Goal: Task Accomplishment & Management: Manage account settings

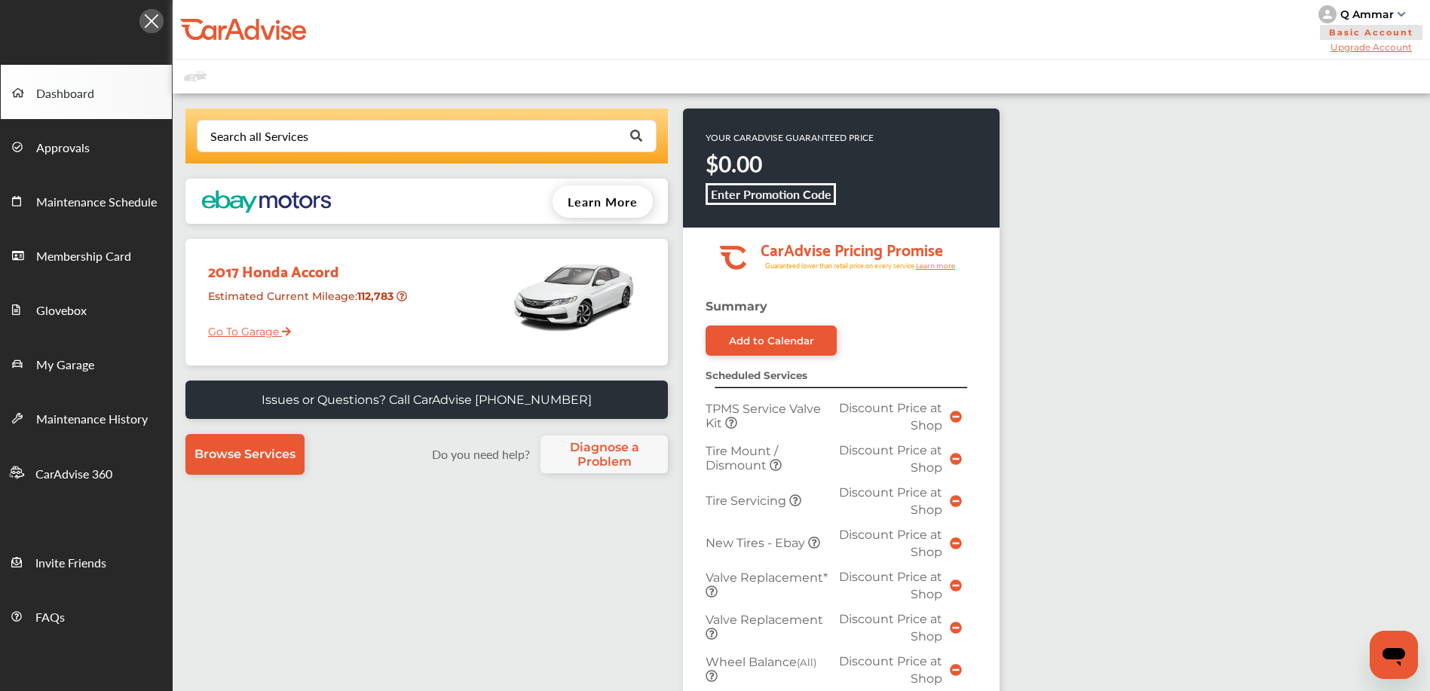
scroll to position [3, 0]
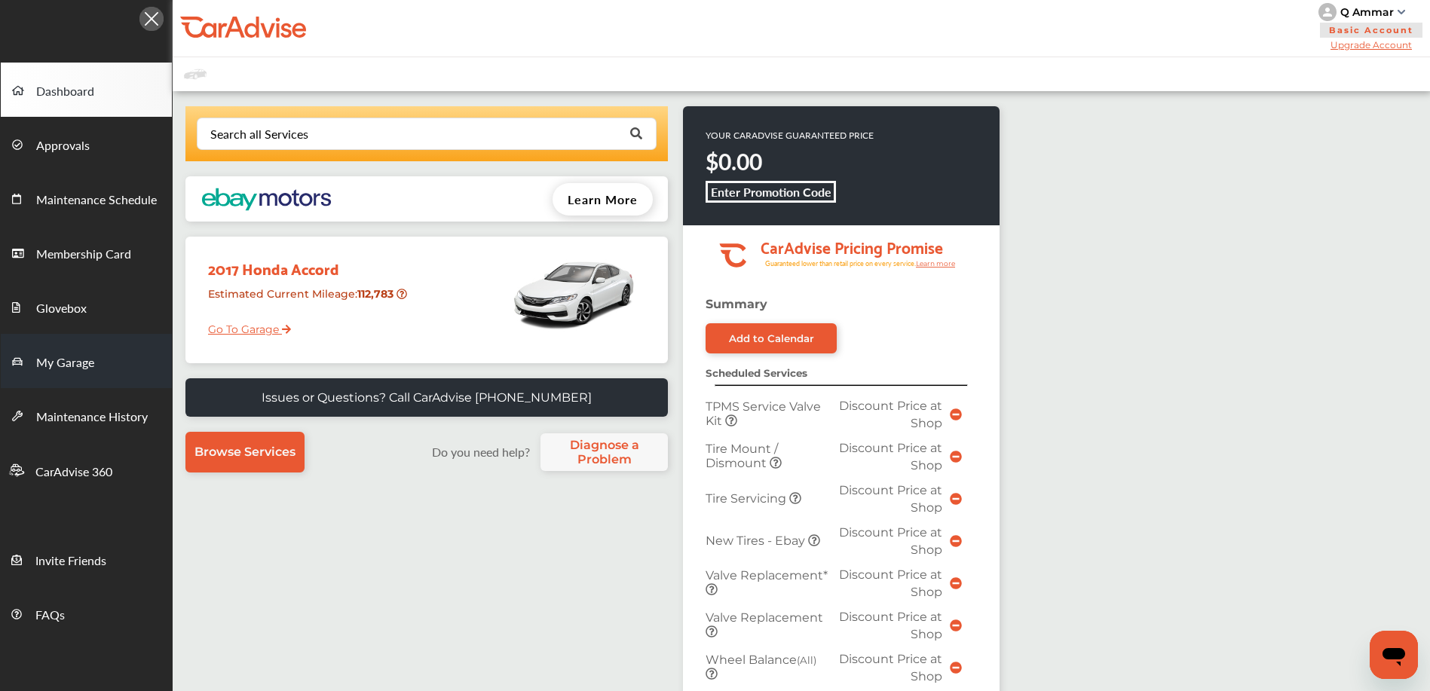
click at [85, 386] on link "My Garage" at bounding box center [86, 361] width 171 height 54
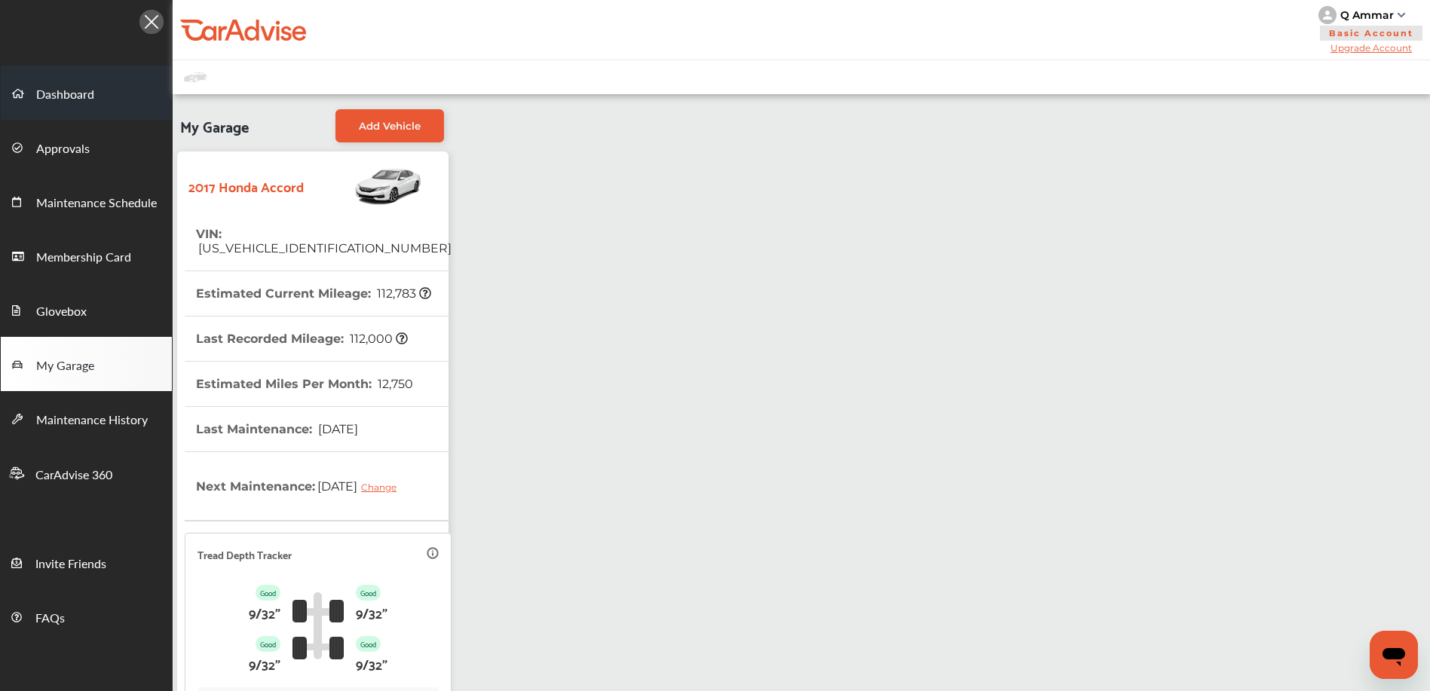
drag, startPoint x: 104, startPoint y: 81, endPoint x: 121, endPoint y: 88, distance: 18.2
click at [104, 81] on link "Dashboard" at bounding box center [86, 93] width 171 height 54
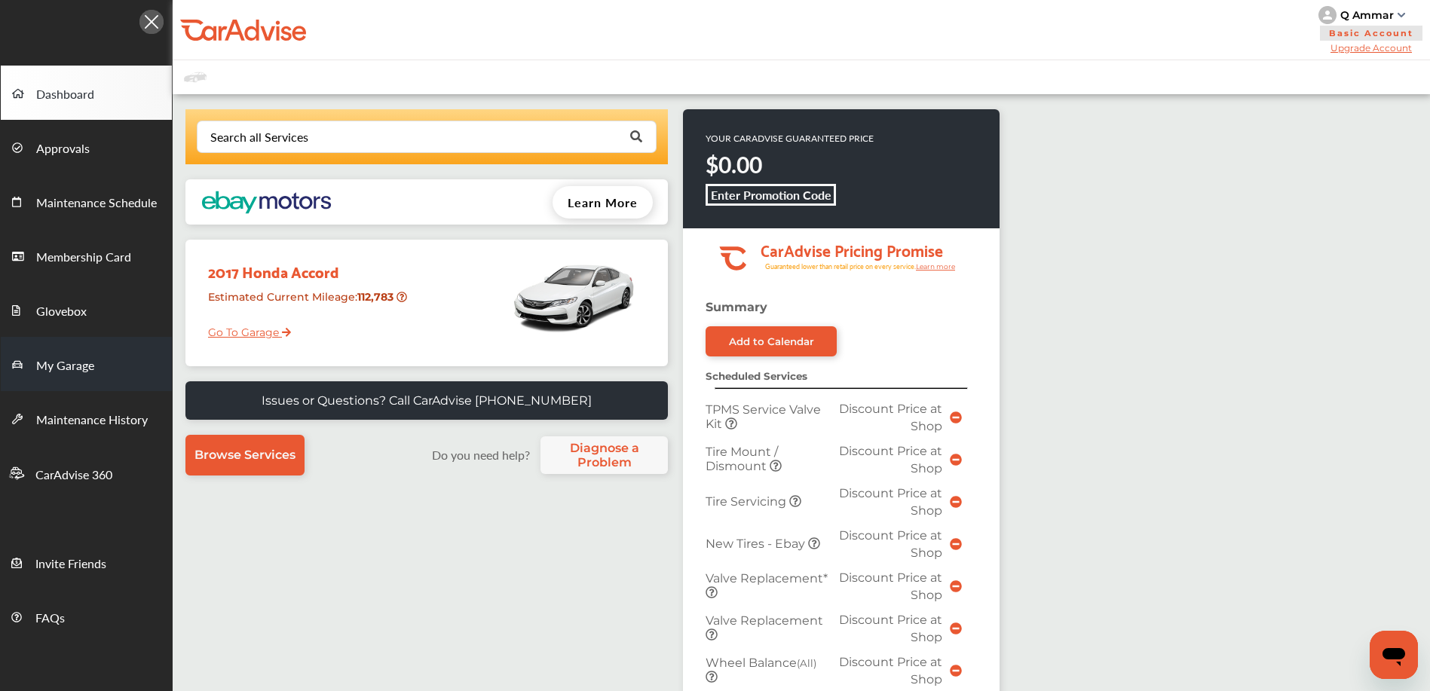
click at [98, 373] on link "My Garage" at bounding box center [86, 364] width 171 height 54
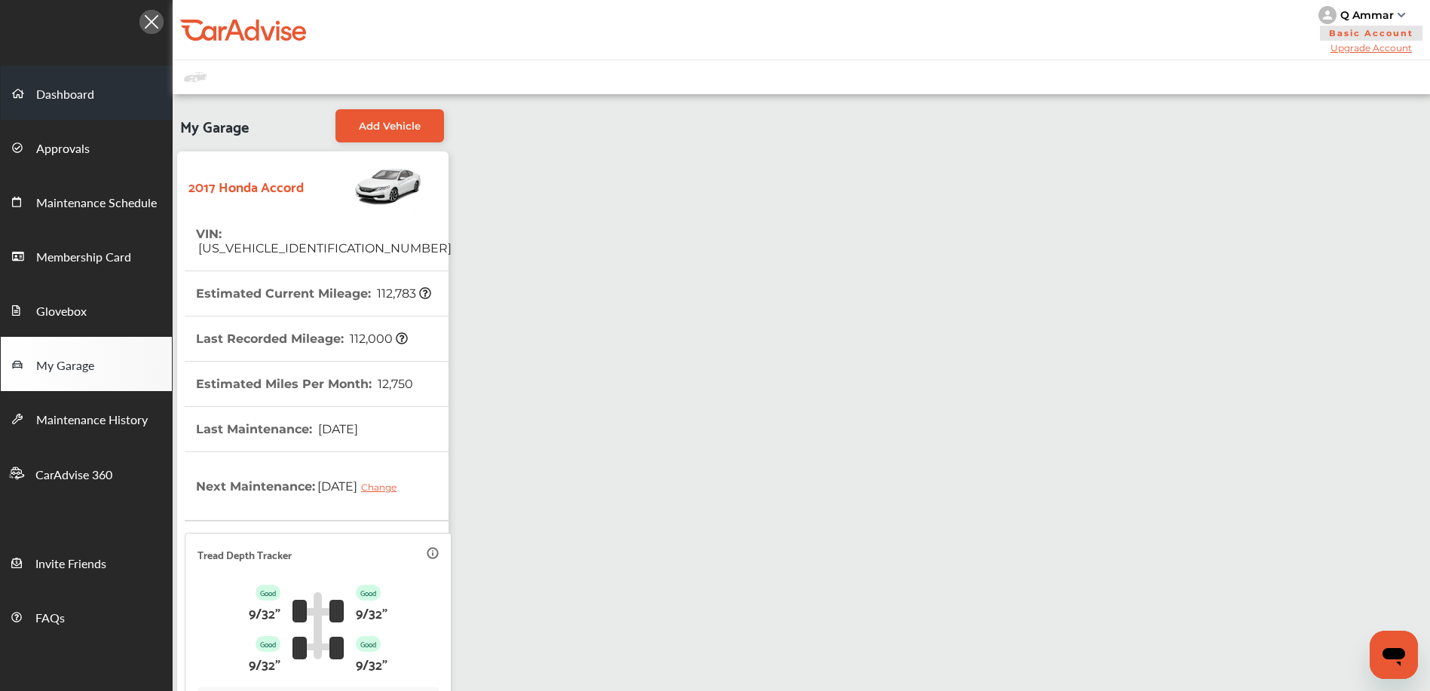
drag, startPoint x: 124, startPoint y: 85, endPoint x: 131, endPoint y: 88, distance: 8.1
click at [124, 85] on link "Dashboard" at bounding box center [86, 93] width 171 height 54
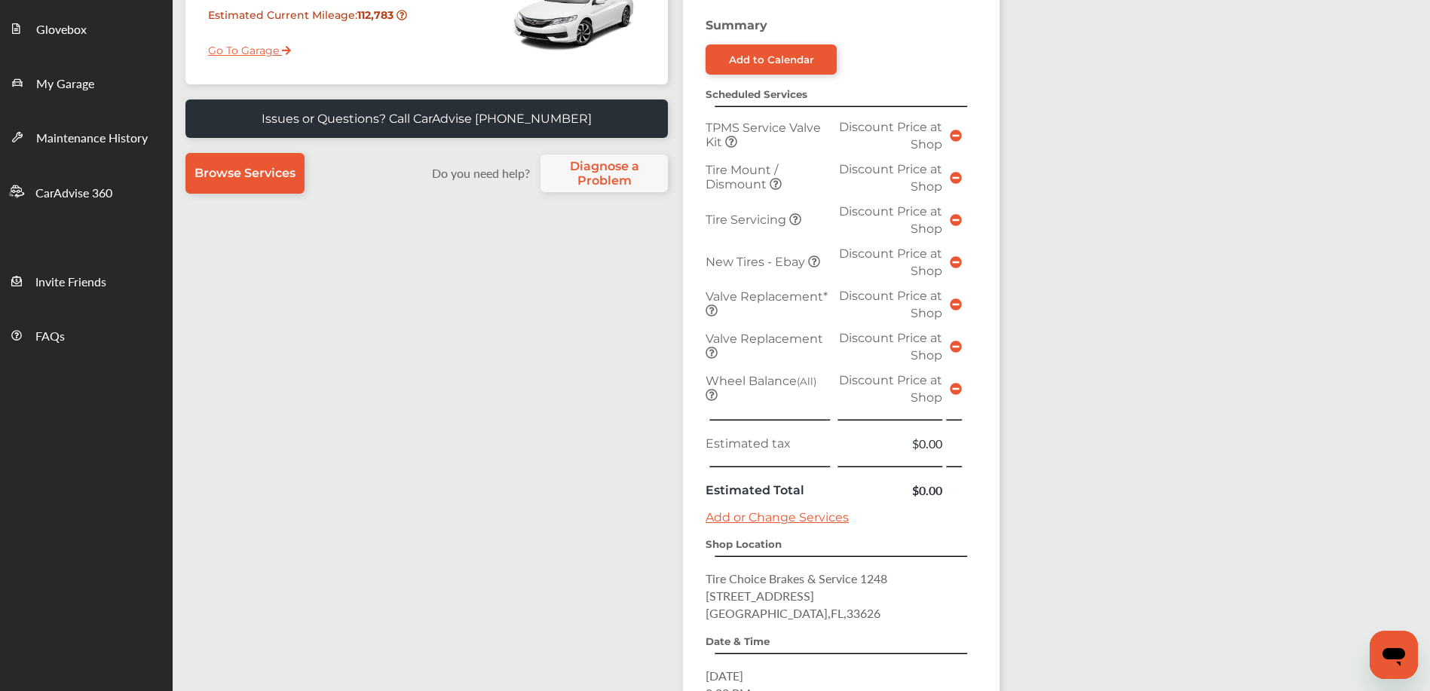
scroll to position [479, 0]
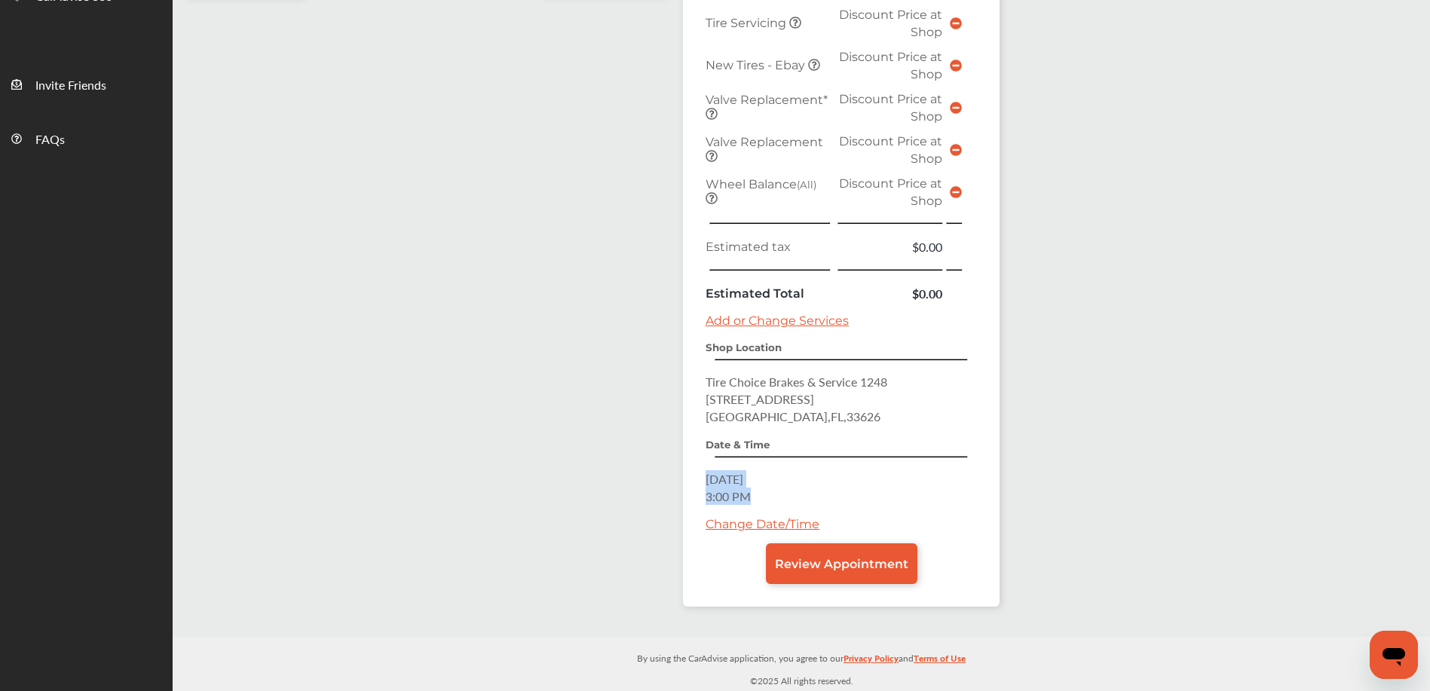
drag, startPoint x: 706, startPoint y: 479, endPoint x: 745, endPoint y: 493, distance: 42.4
click at [745, 493] on p "Thursday, Aug 28, 2025 3:00 PM" at bounding box center [841, 487] width 271 height 35
click at [742, 490] on span "3:00 PM" at bounding box center [728, 496] width 45 height 17
drag, startPoint x: 755, startPoint y: 480, endPoint x: 778, endPoint y: 486, distance: 23.4
click at [781, 494] on p "Thursday, Aug 28, 2025 3:00 PM" at bounding box center [841, 487] width 271 height 35
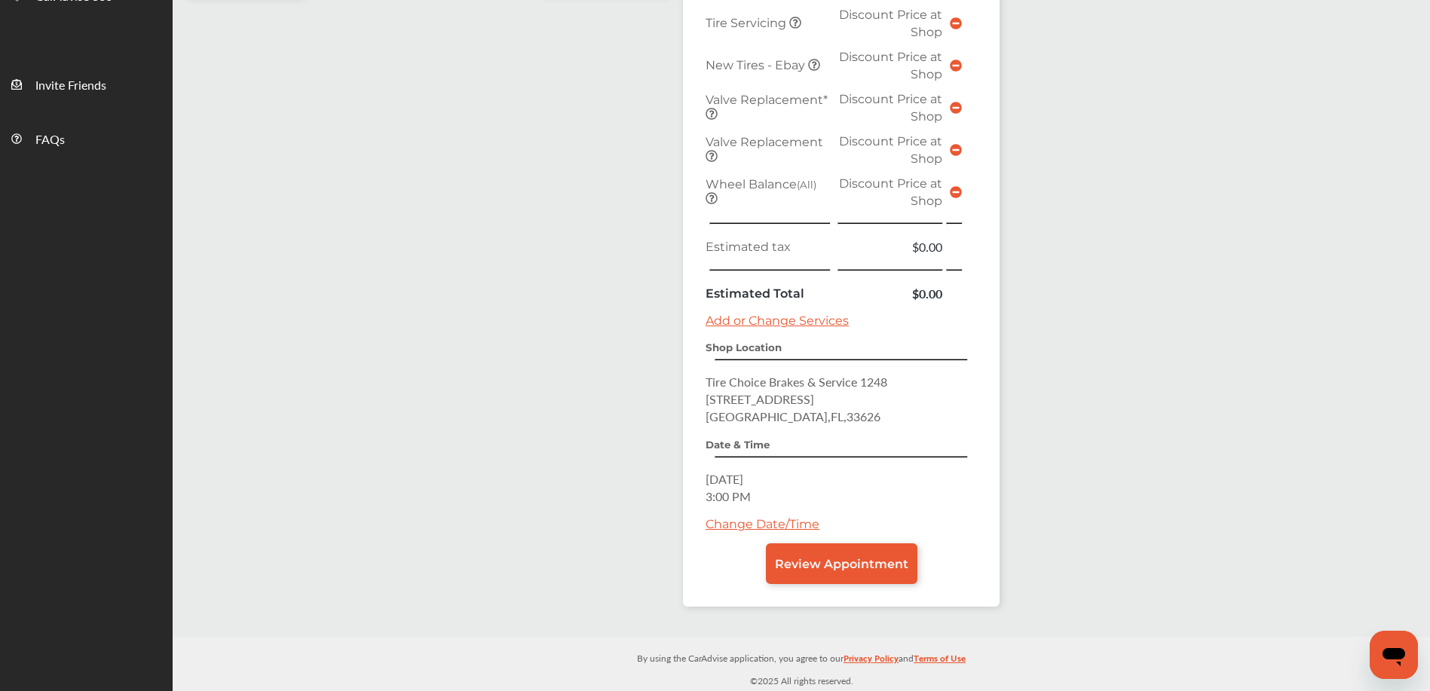
copy p "Aug 28, 2025 3:00 PM"
click at [859, 577] on link "Review Appointment" at bounding box center [842, 563] width 152 height 41
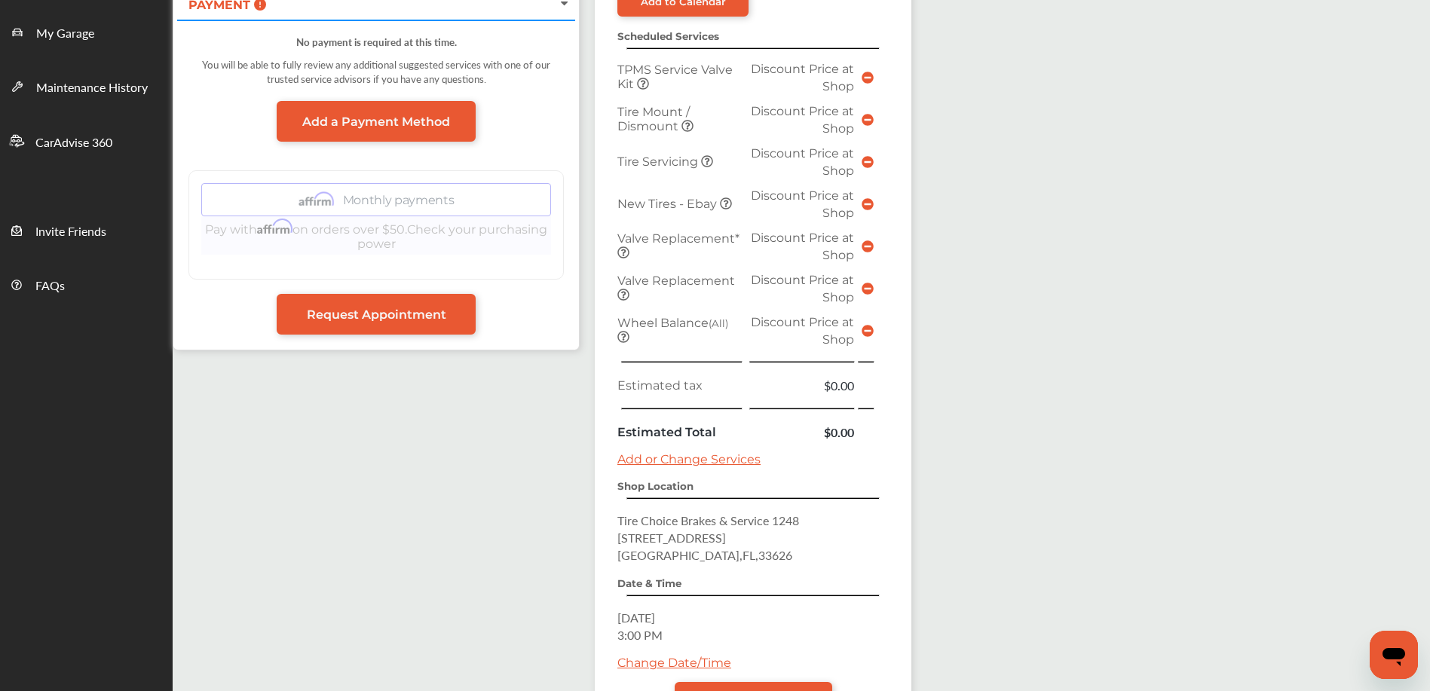
scroll to position [464, 0]
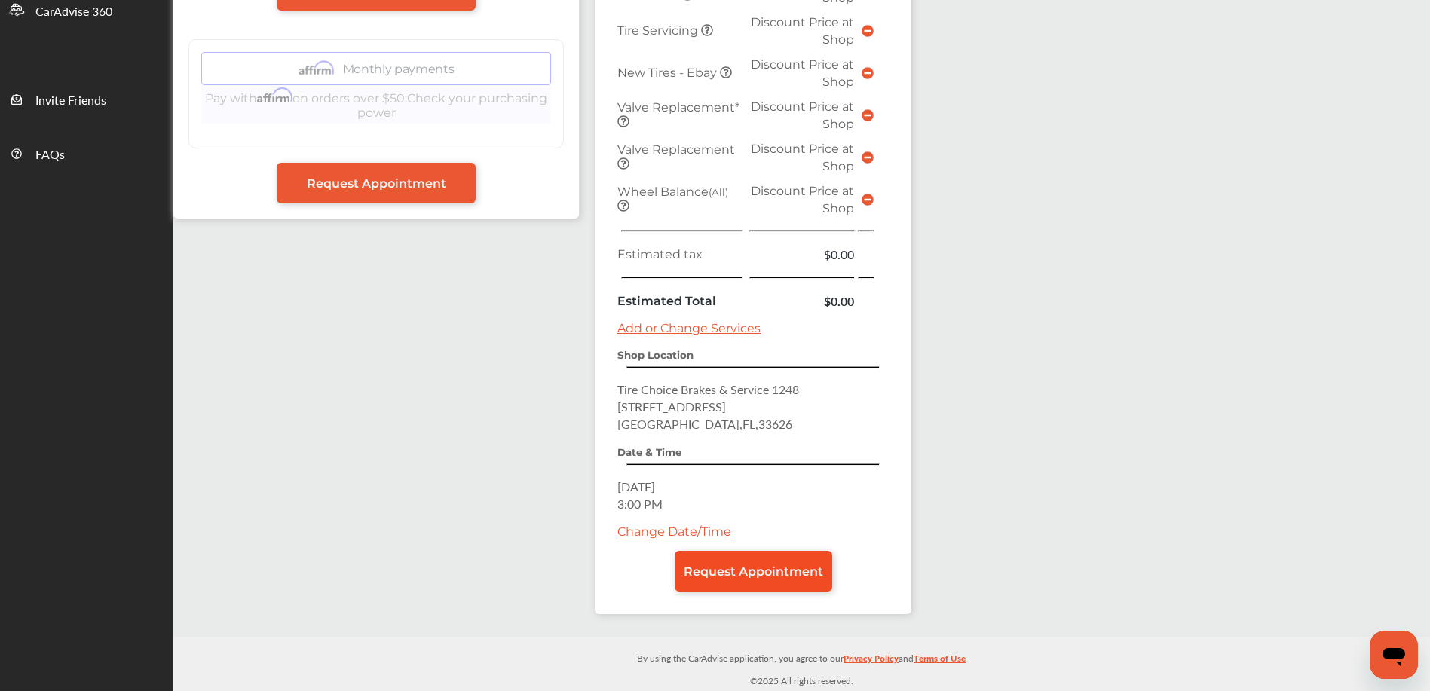
click at [777, 570] on span "Request Appointment" at bounding box center [753, 572] width 139 height 14
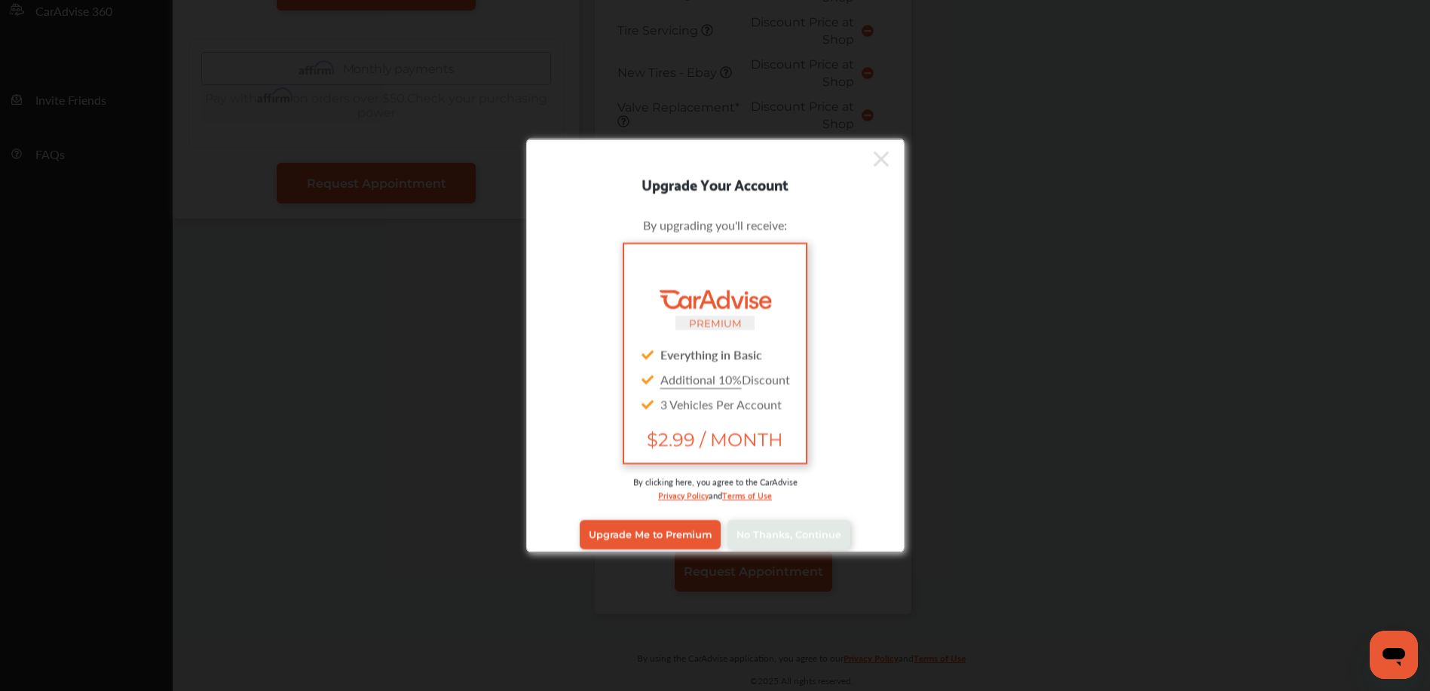
scroll to position [464, 0]
click at [785, 534] on span "No Thanks, Continue" at bounding box center [788, 534] width 105 height 11
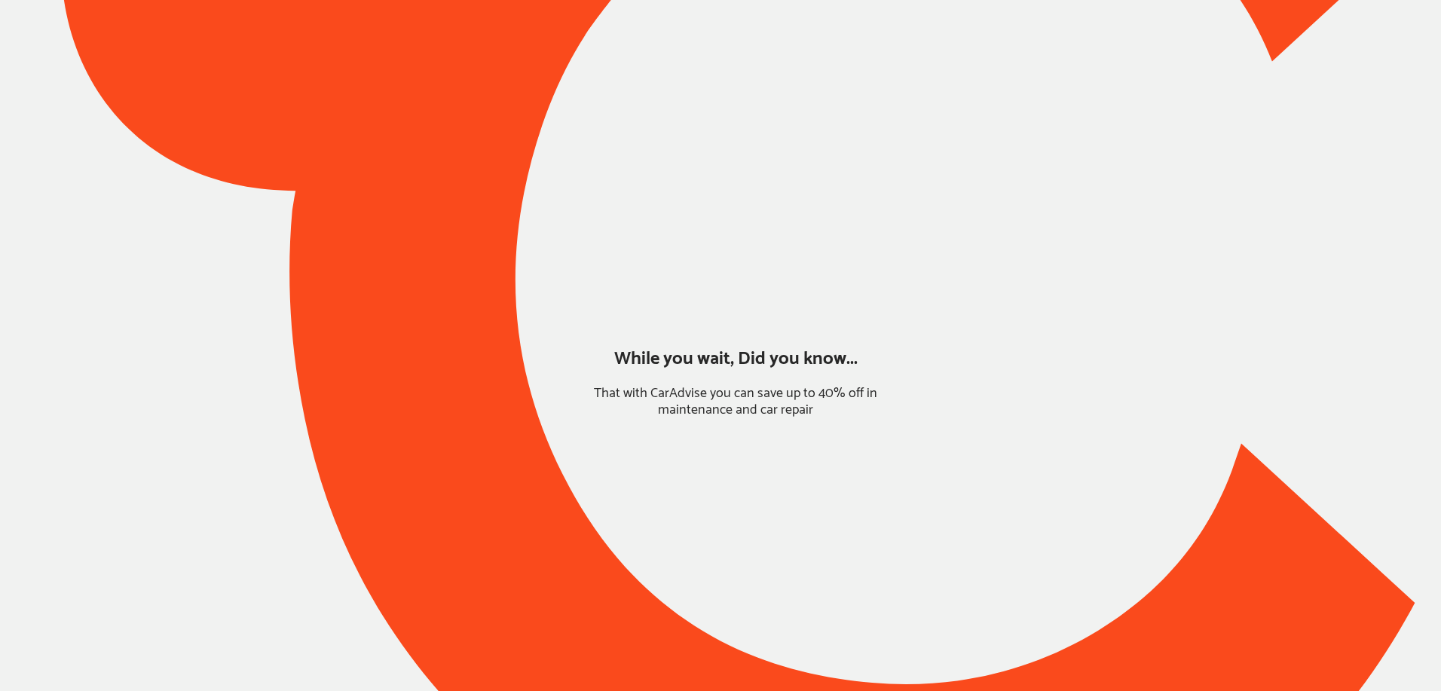
type input "*****"
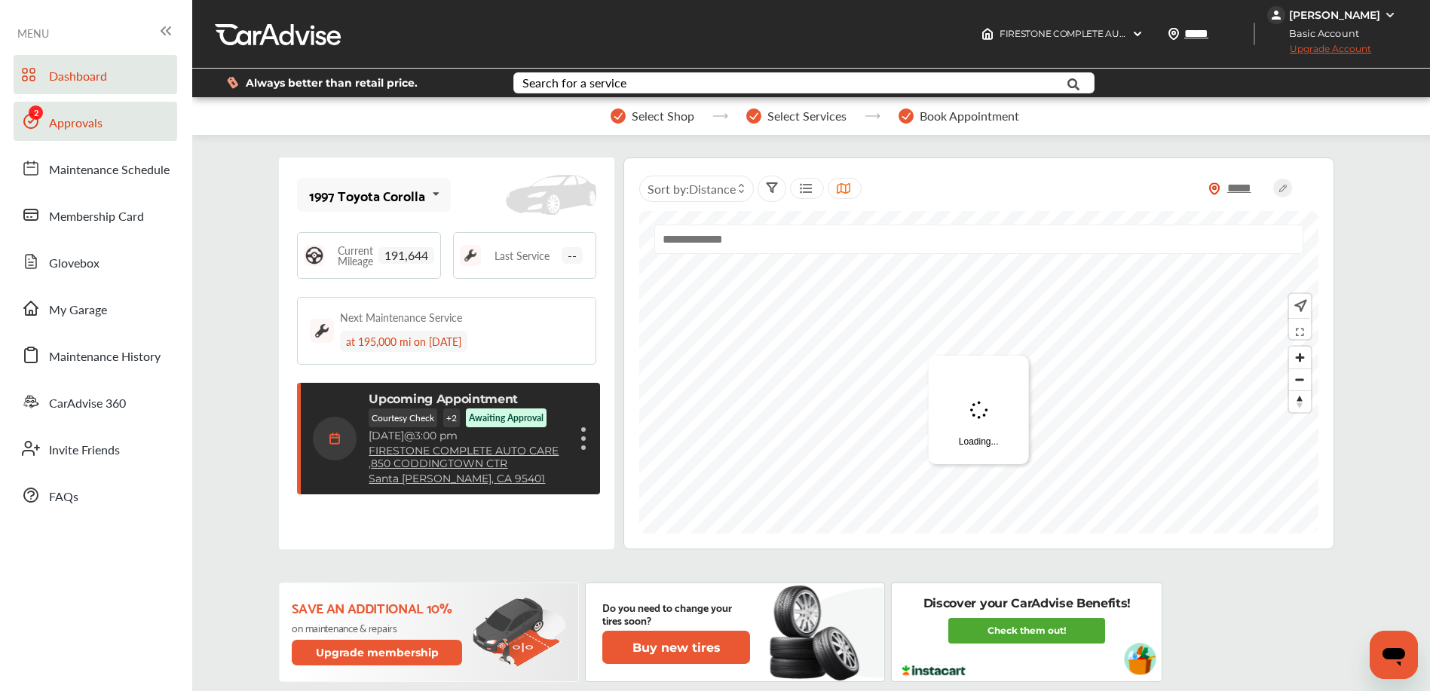
click at [105, 132] on link "Approvals" at bounding box center [96, 121] width 164 height 39
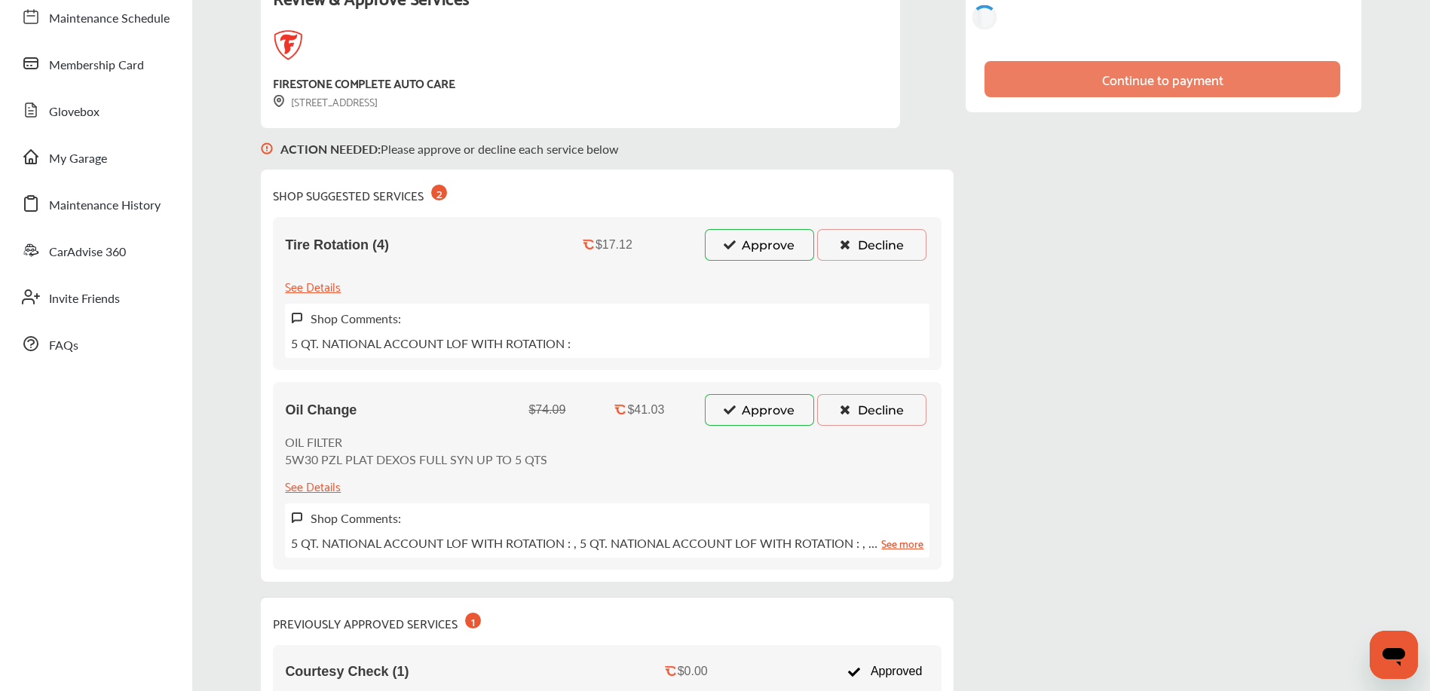
scroll to position [153, 0]
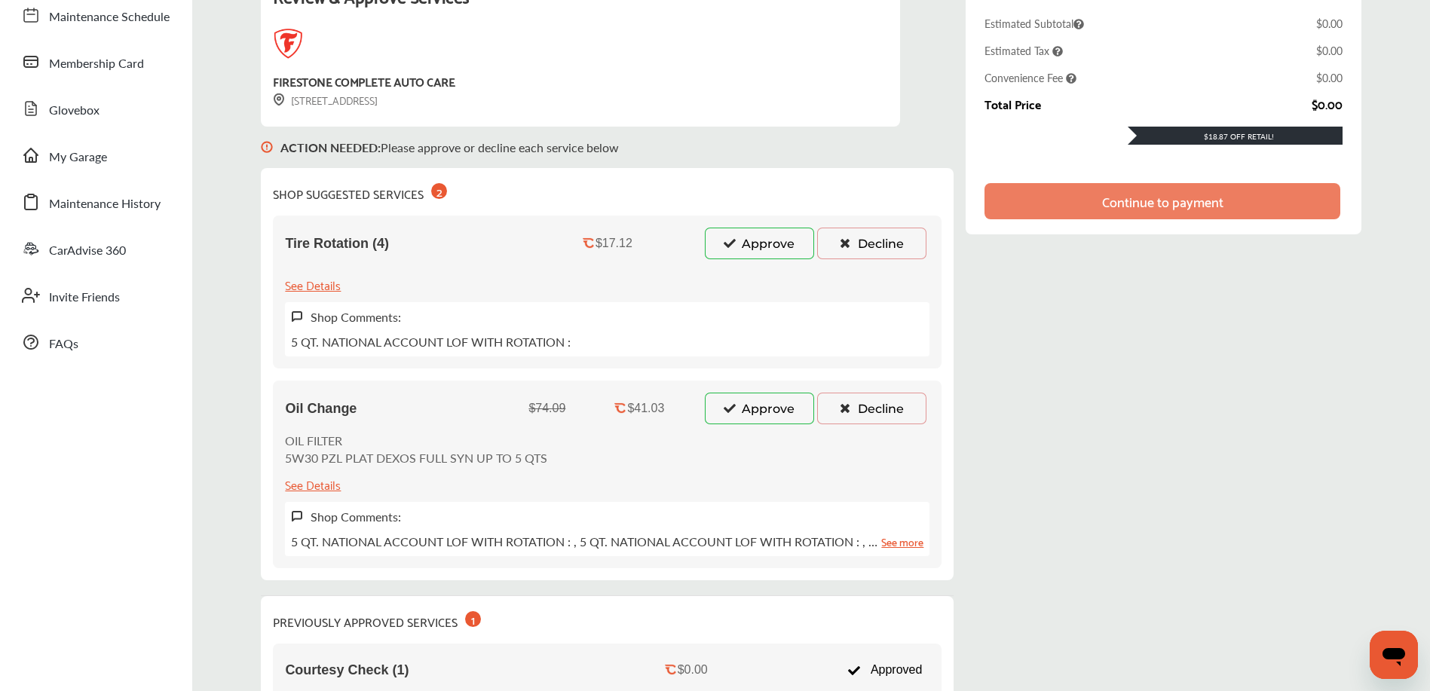
click at [724, 243] on icon at bounding box center [729, 242] width 14 height 11
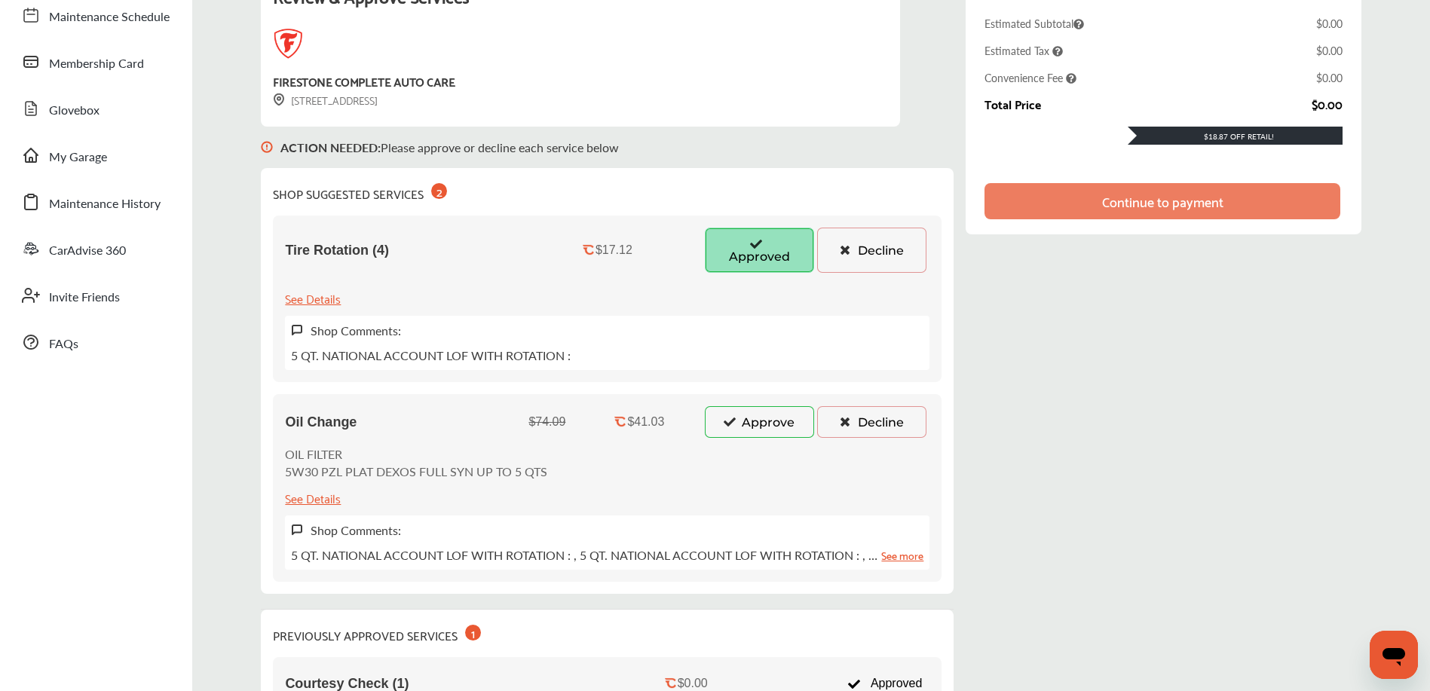
click at [736, 417] on icon at bounding box center [729, 421] width 14 height 11
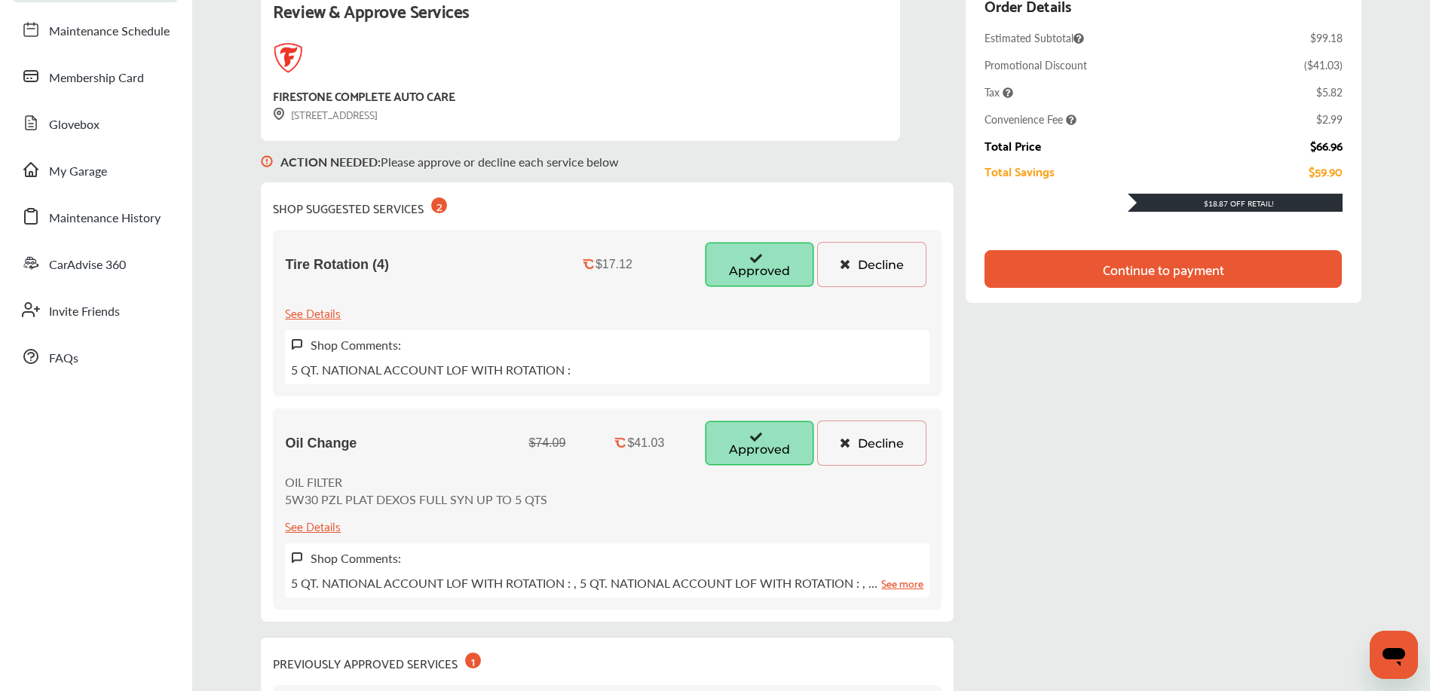
scroll to position [26, 0]
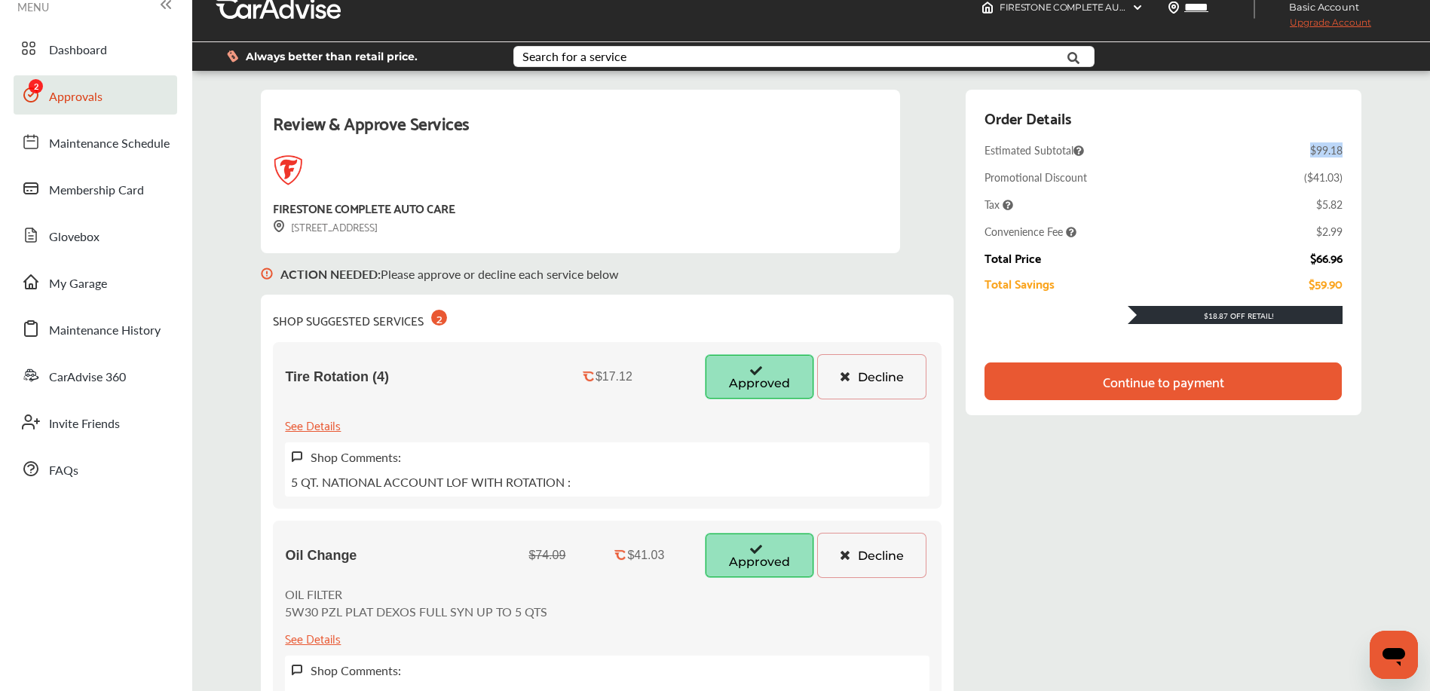
drag, startPoint x: 1313, startPoint y: 152, endPoint x: 1348, endPoint y: 147, distance: 35.0
click at [1348, 147] on div "Order Details Estimated Subtotal $99.18 Promotional Discount ( $41.03 ) Tax $5.…" at bounding box center [1163, 253] width 395 height 326
click at [1346, 148] on div "Order Details Estimated Subtotal $99.18 Promotional Discount ( $41.03 ) Tax $5.…" at bounding box center [1163, 253] width 395 height 326
drag, startPoint x: 1304, startPoint y: 180, endPoint x: 1350, endPoint y: 180, distance: 46.0
click at [1350, 180] on div "Order Details Estimated Subtotal $99.18 Promotional Discount ( $41.03 ) Tax $5.…" at bounding box center [1163, 253] width 395 height 326
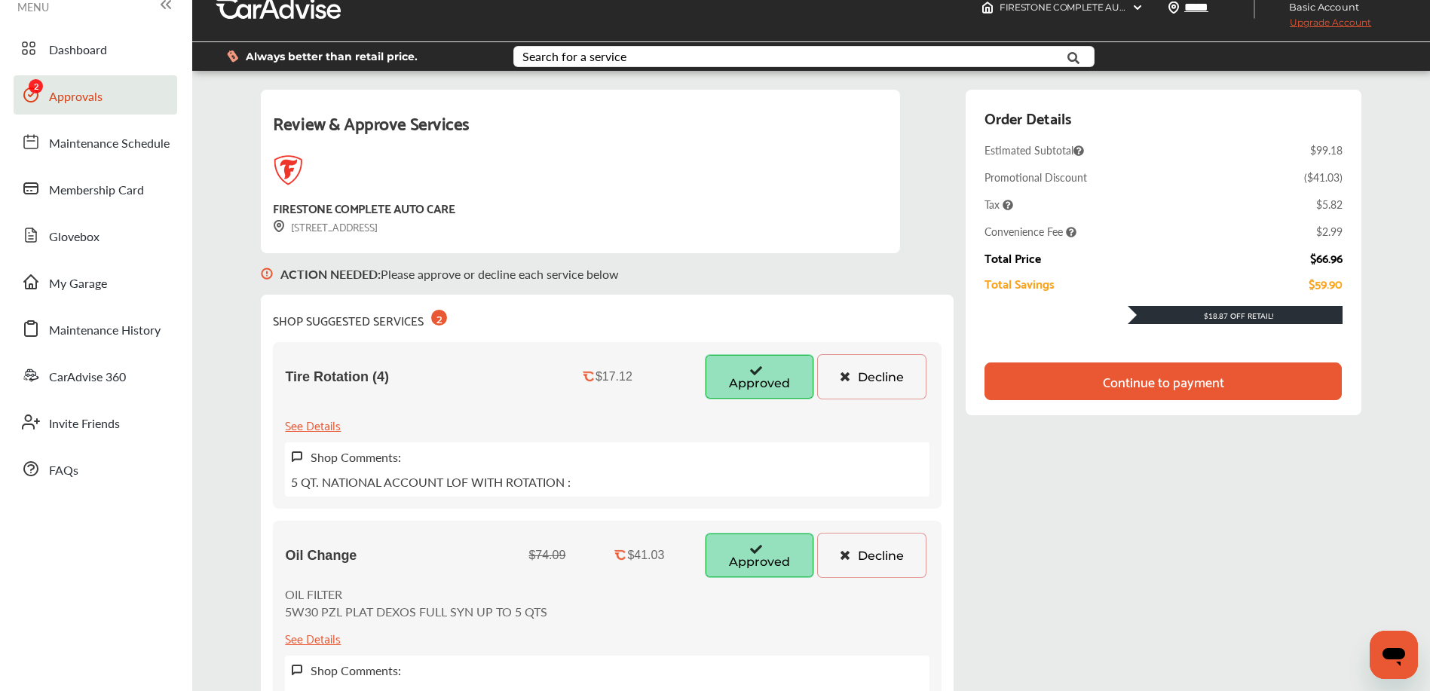
click at [1311, 148] on div "Estimated Subtotal $99.18" at bounding box center [1162, 149] width 357 height 15
drag, startPoint x: 1312, startPoint y: 150, endPoint x: 1345, endPoint y: 152, distance: 34.0
click at [1347, 152] on div "Order Details Estimated Subtotal $99.18 Promotional Discount ( $41.03 ) Tax $5.…" at bounding box center [1163, 253] width 395 height 326
click at [1342, 152] on div "$99.18" at bounding box center [1326, 149] width 32 height 15
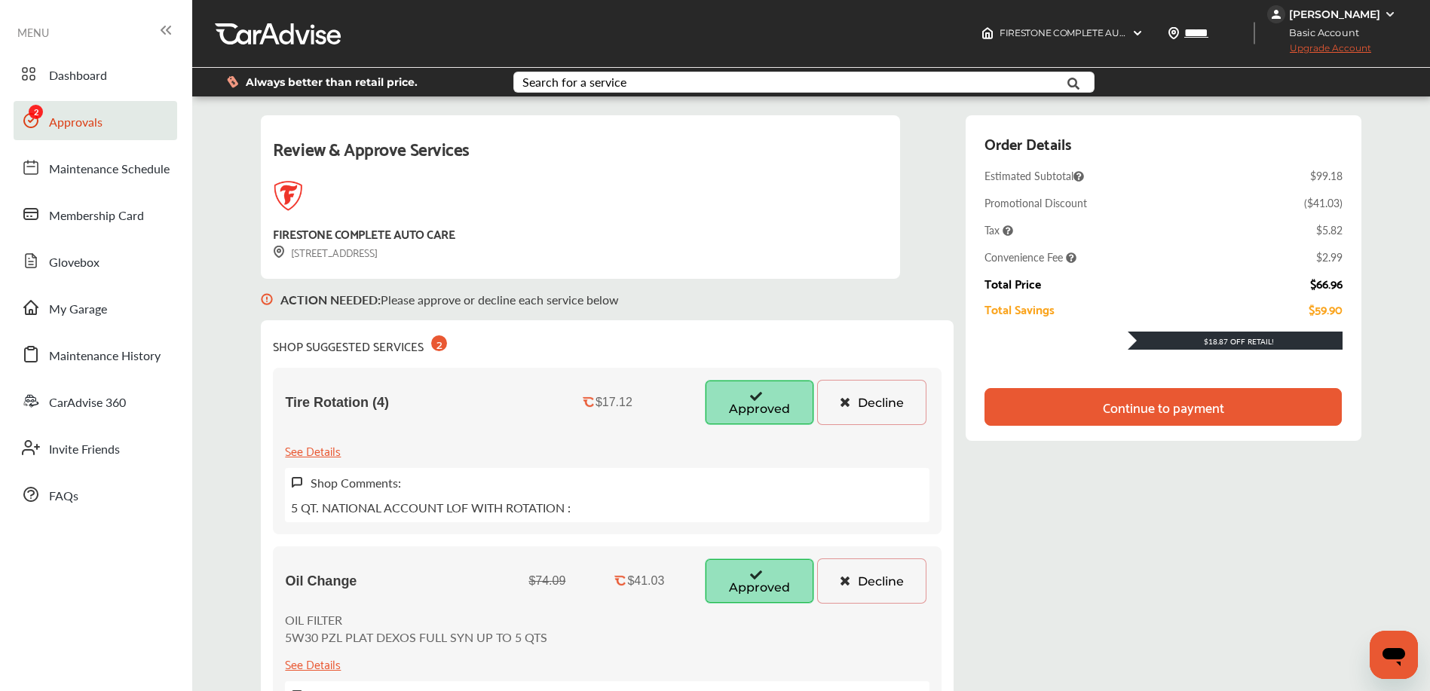
scroll to position [0, 0]
click at [957, 321] on div "Review & Approve Services FIRESTONE COMPLETE AUTO CARE 850 CODDINGTOWN CTR Sant…" at bounding box center [811, 598] width 1100 height 964
click at [960, 327] on div "Review & Approve Services FIRESTONE COMPLETE AUTO CARE 850 CODDINGTOWN CTR Sant…" at bounding box center [811, 598] width 1100 height 964
click at [957, 325] on div "Review & Approve Services FIRESTONE COMPLETE AUTO CARE 850 CODDINGTOWN CTR Sant…" at bounding box center [811, 598] width 1100 height 964
click at [1089, 407] on div "Continue to payment" at bounding box center [1162, 408] width 357 height 38
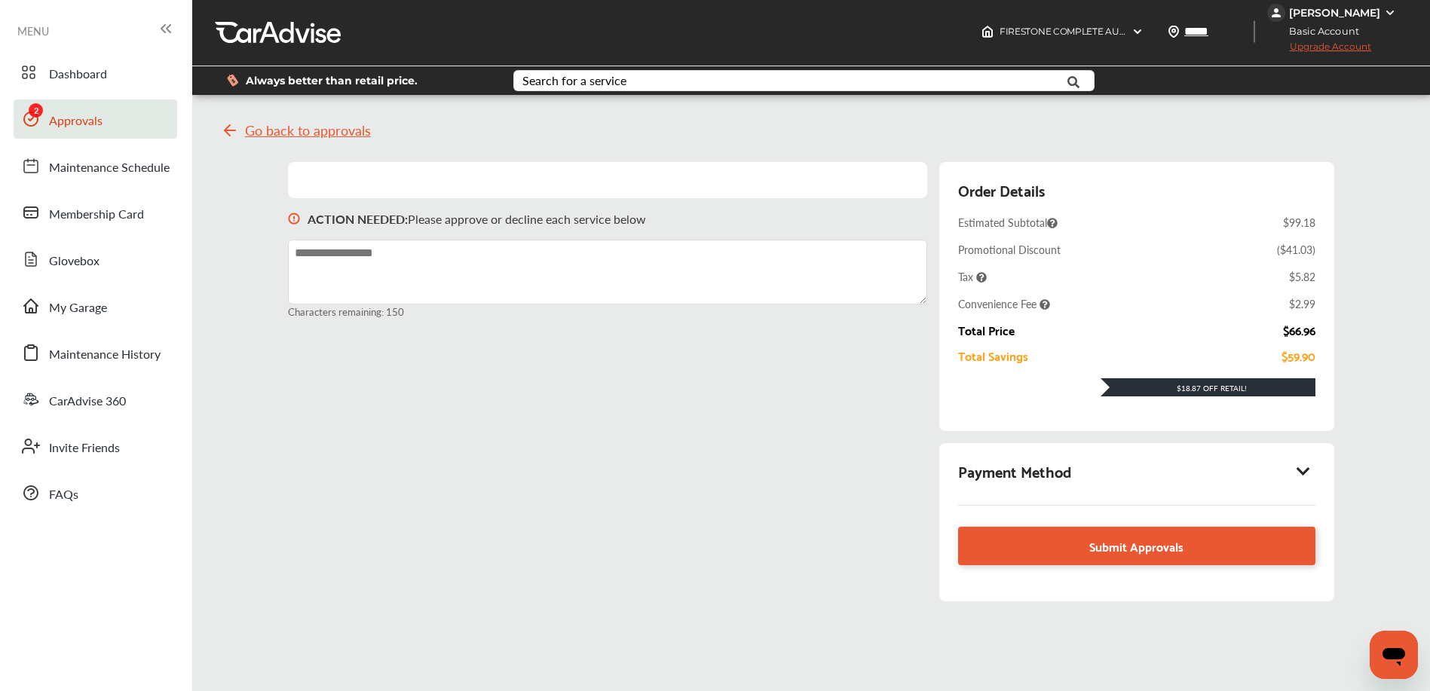
scroll to position [3, 0]
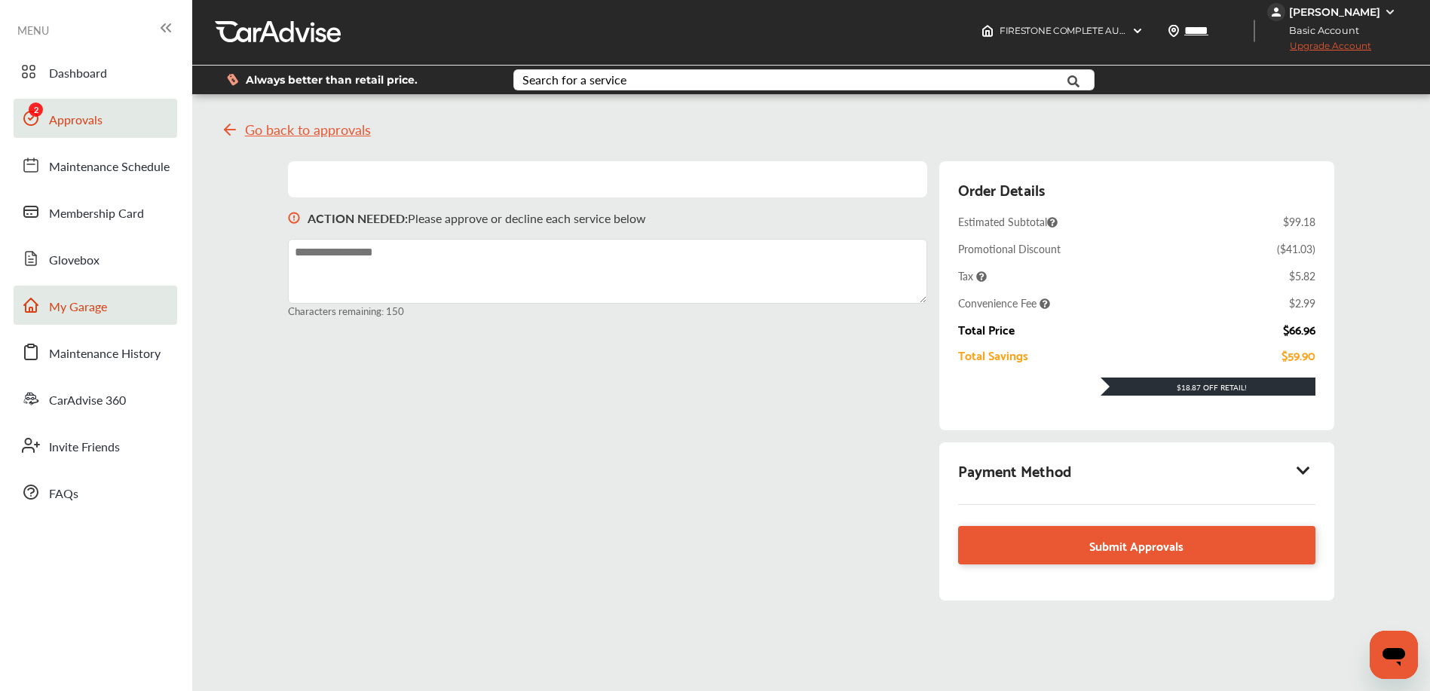
click at [86, 302] on span "My Garage" at bounding box center [78, 308] width 58 height 20
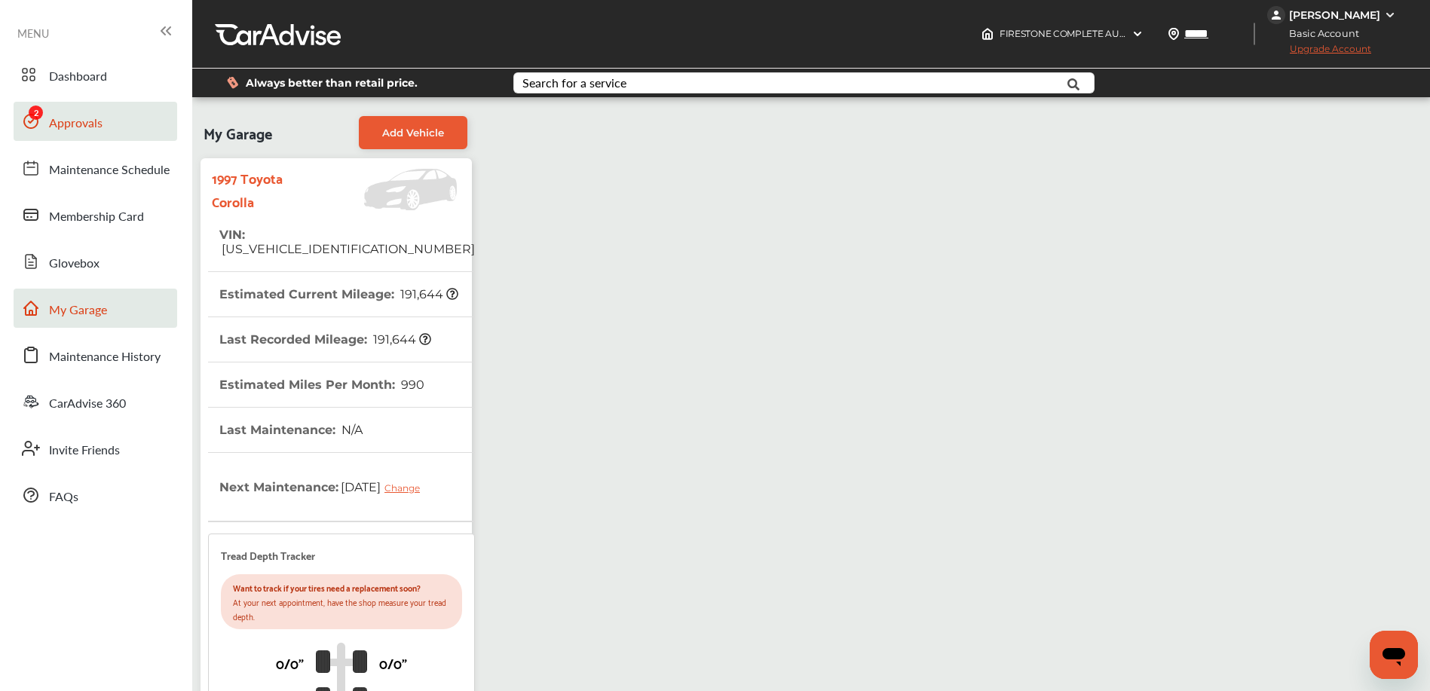
click at [96, 129] on span "Approvals" at bounding box center [76, 124] width 54 height 20
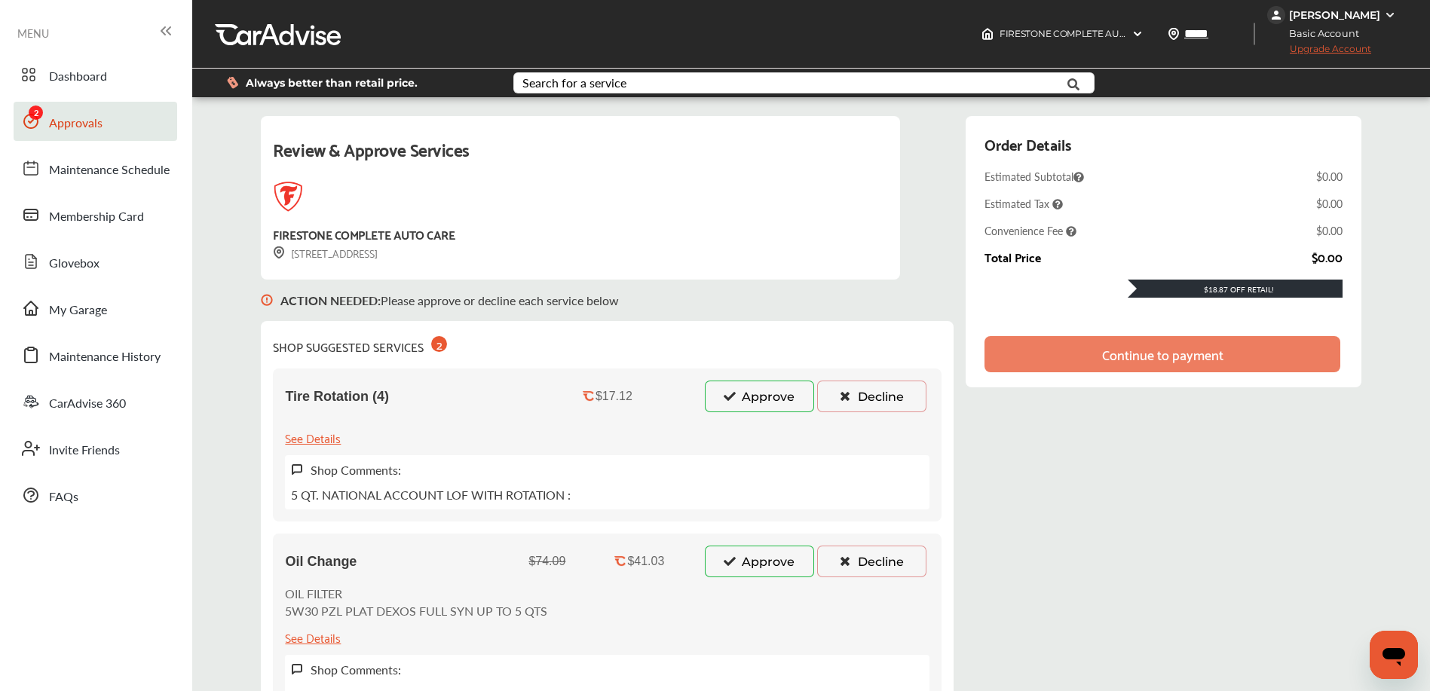
click at [761, 392] on button "Approve" at bounding box center [759, 397] width 109 height 32
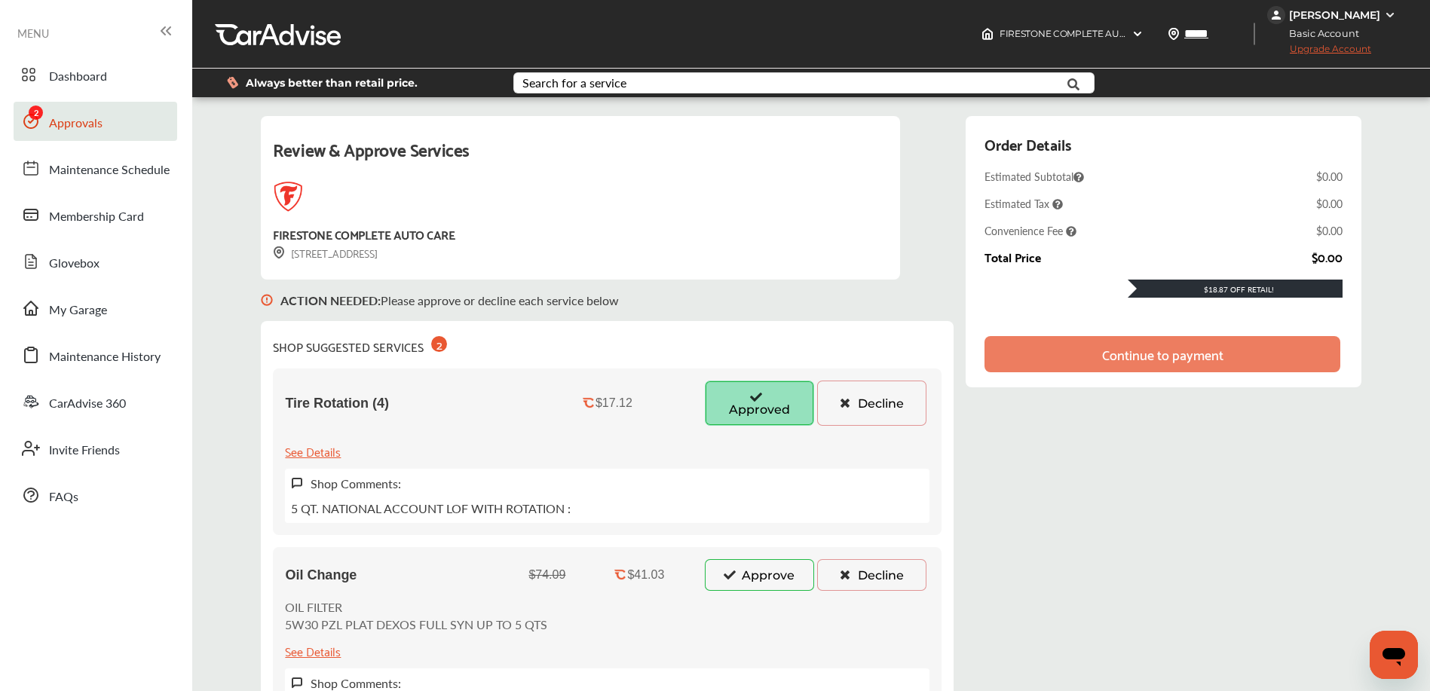
click at [742, 568] on button "Approve" at bounding box center [759, 575] width 109 height 32
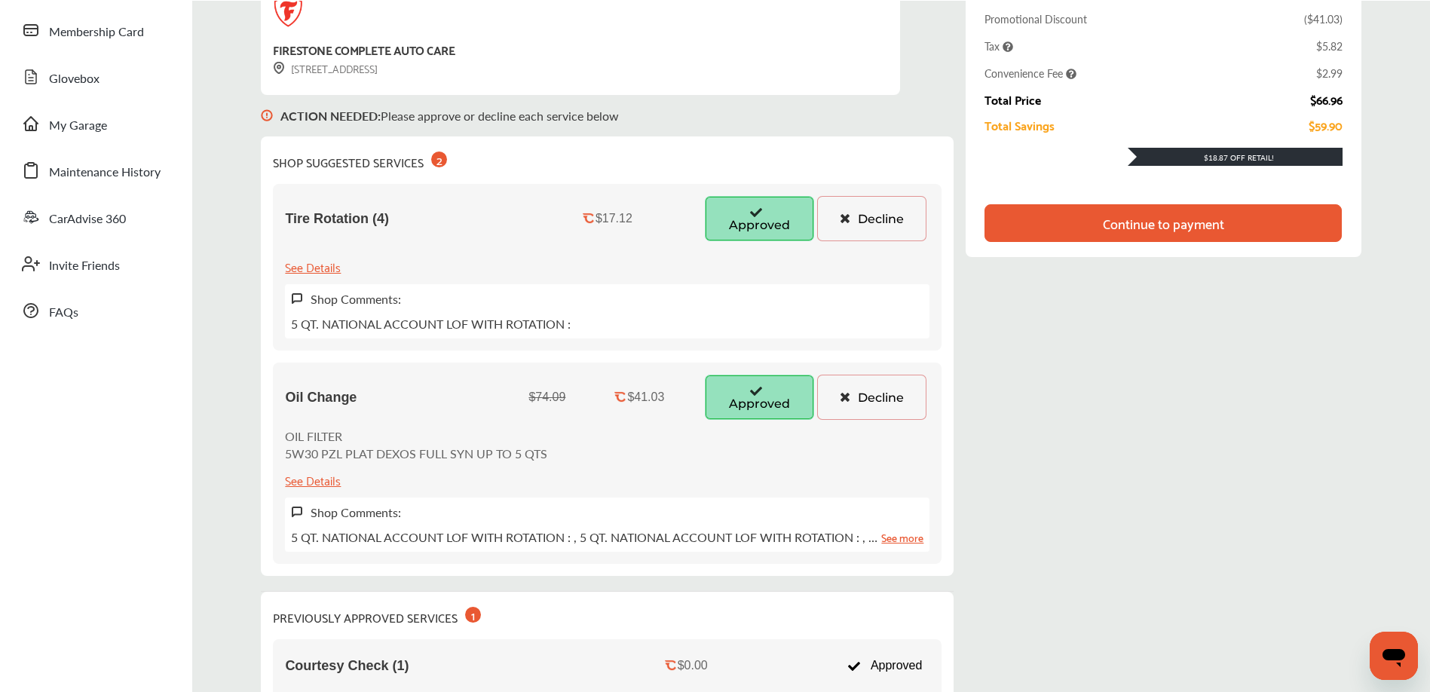
scroll to position [183, 0]
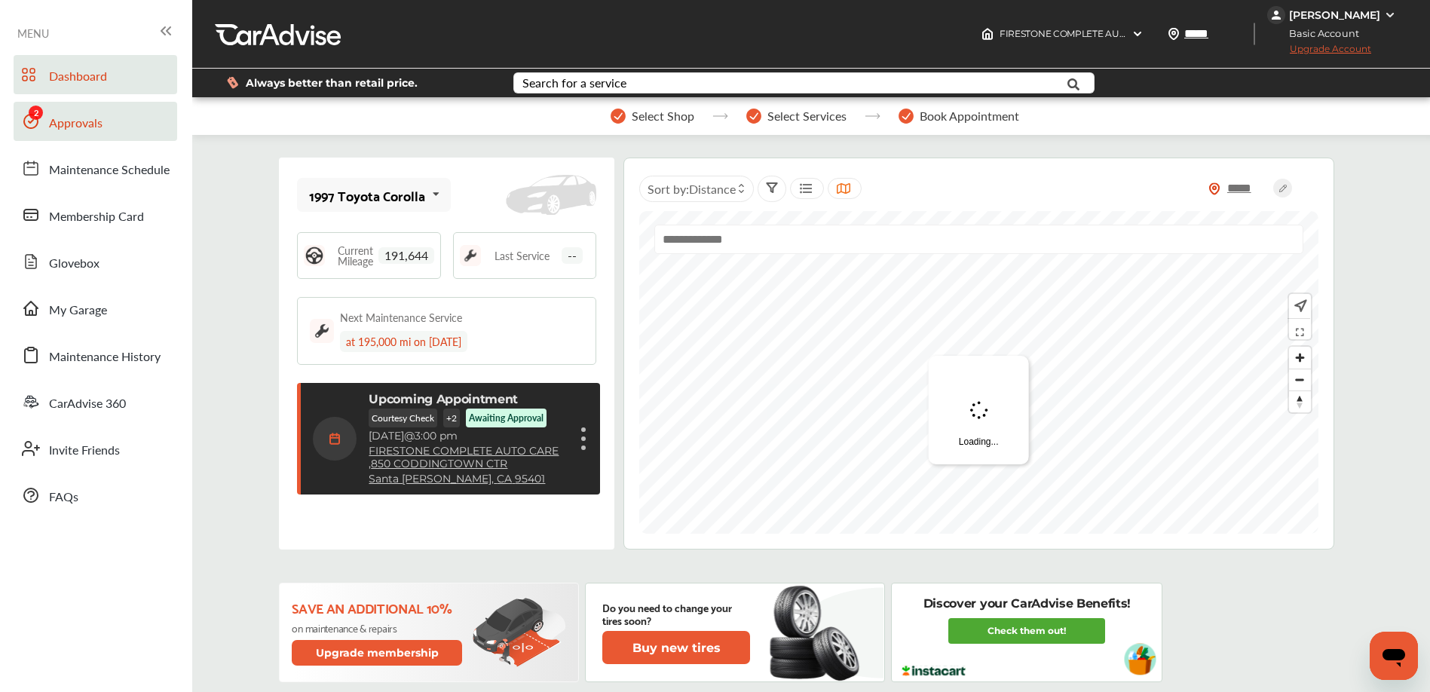
click at [75, 122] on span "Approvals" at bounding box center [76, 124] width 54 height 20
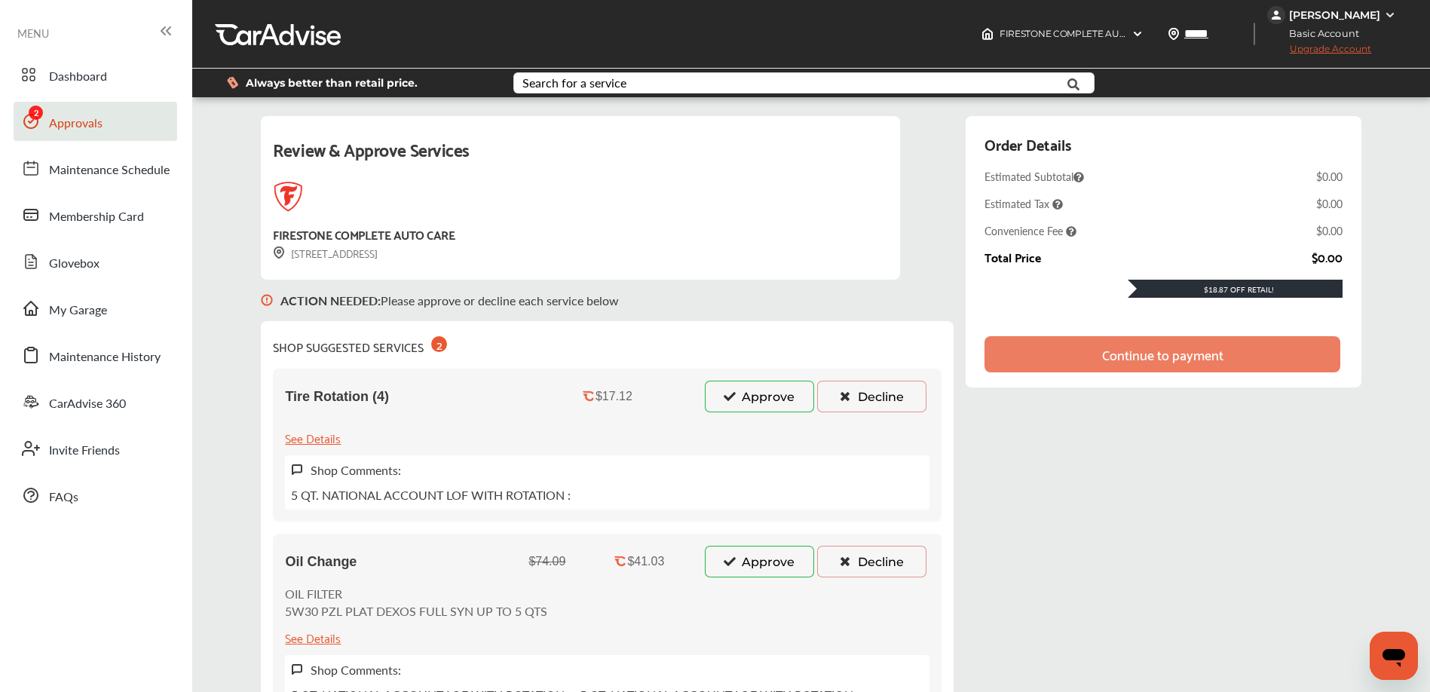
click at [715, 392] on button "Approve" at bounding box center [759, 397] width 109 height 32
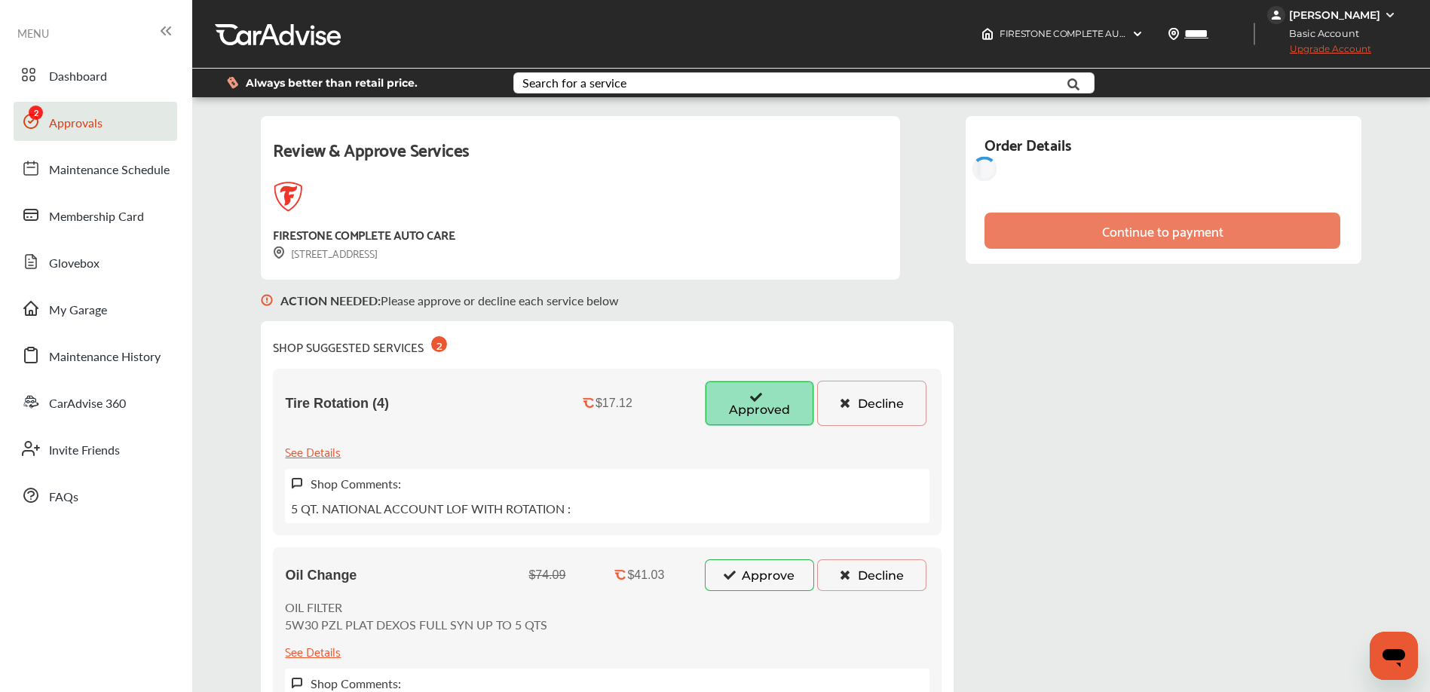
click at [736, 568] on button "Approve" at bounding box center [759, 575] width 109 height 32
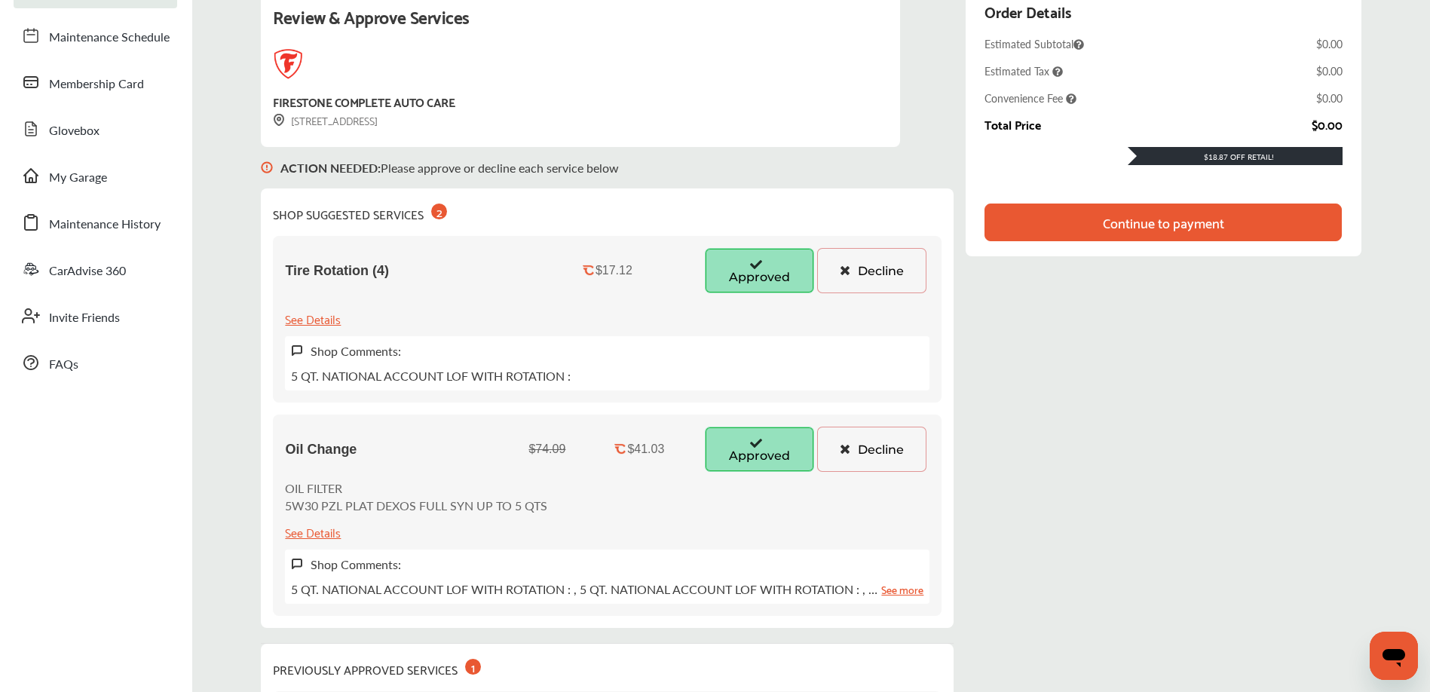
scroll to position [146, 0]
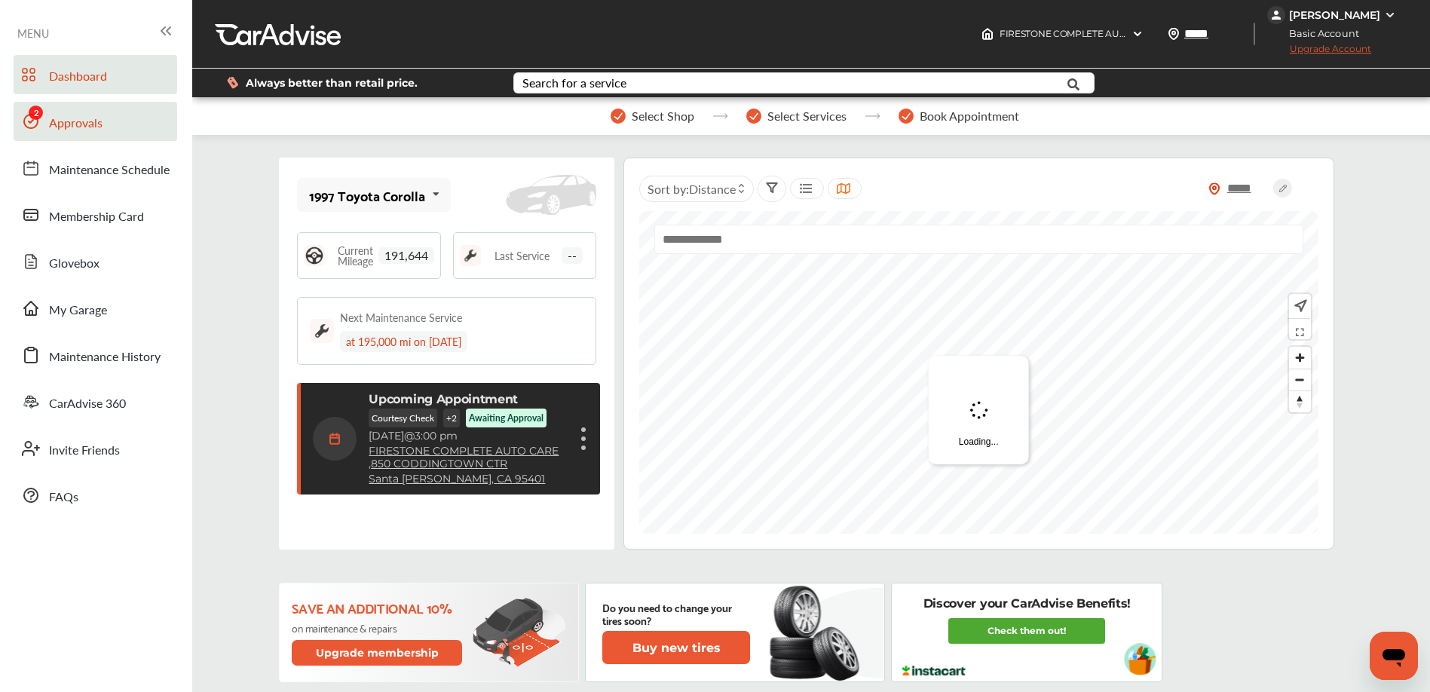
click at [112, 128] on link "Approvals" at bounding box center [96, 121] width 164 height 39
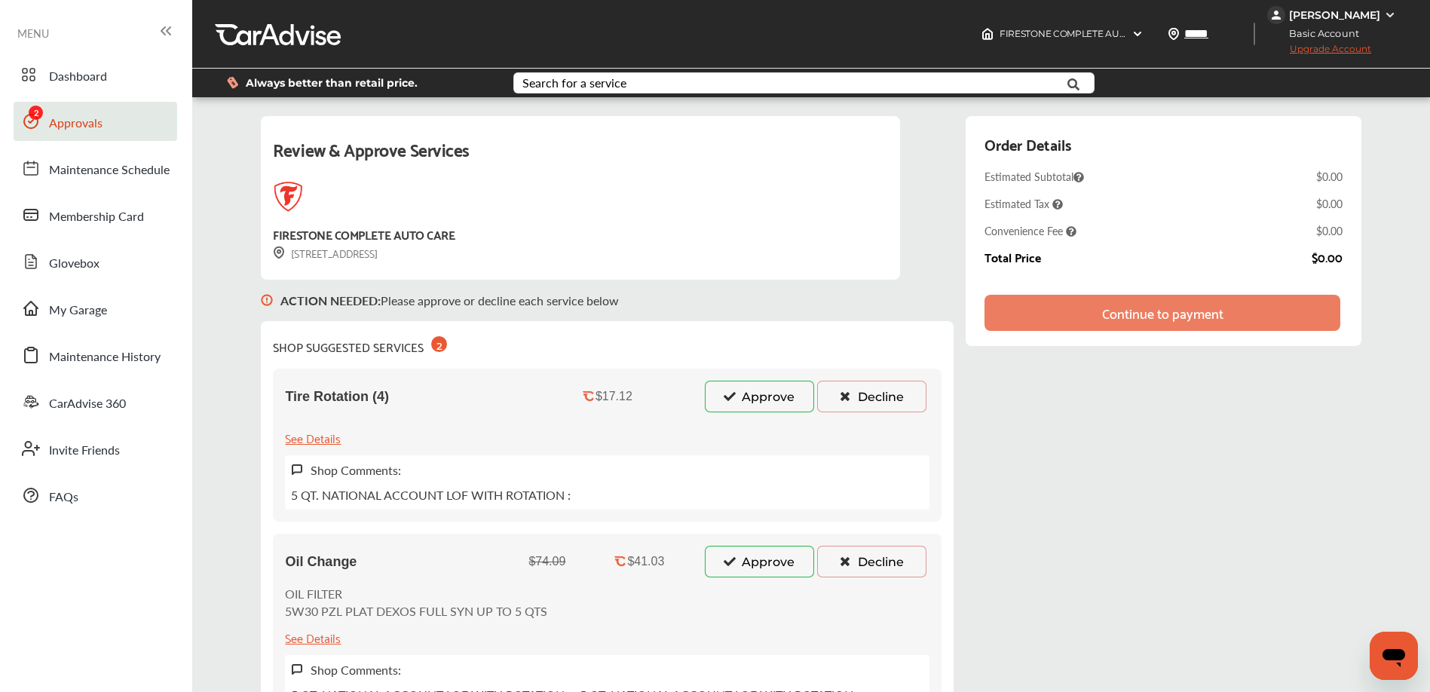
click at [773, 554] on button "Approve" at bounding box center [759, 562] width 109 height 32
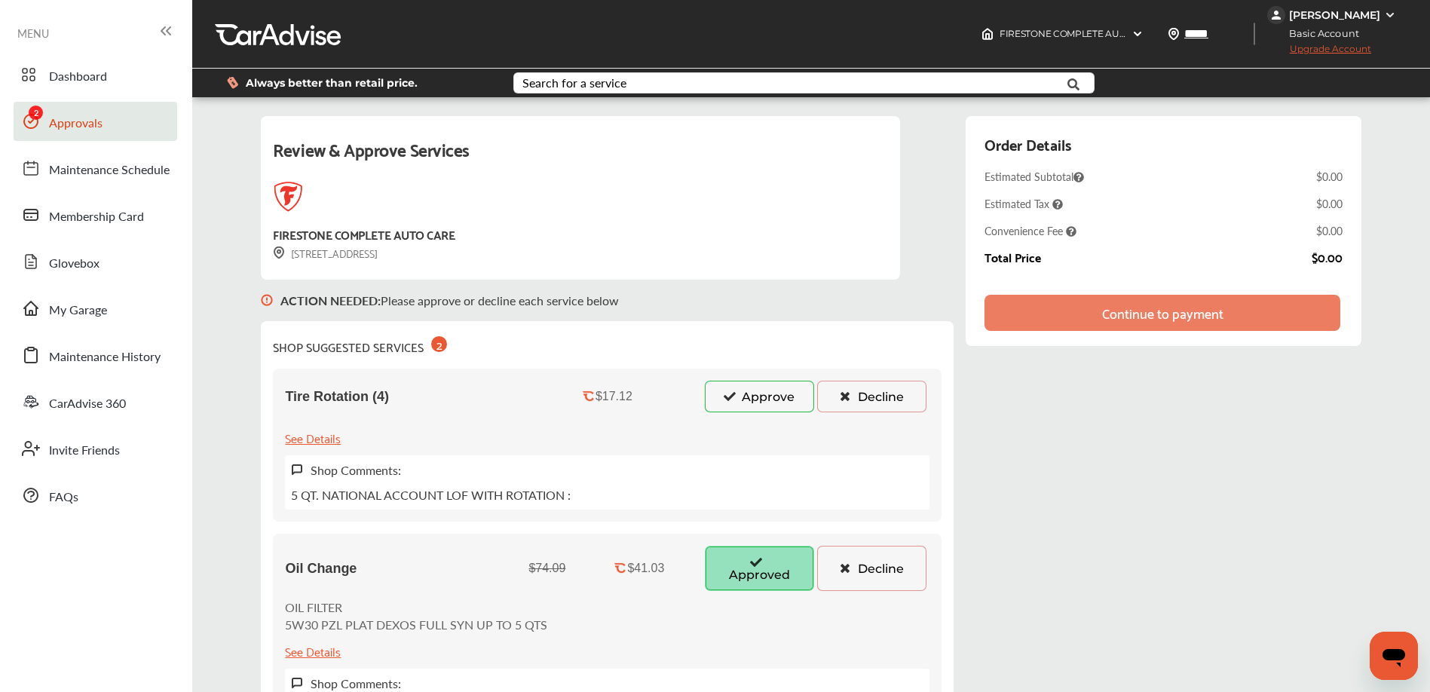
click at [748, 396] on button "Approve" at bounding box center [759, 397] width 109 height 32
